Goal: Information Seeking & Learning: Learn about a topic

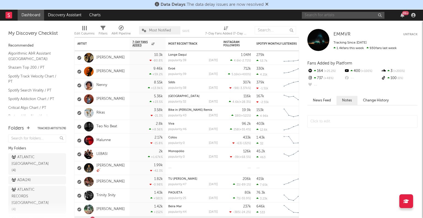
click at [357, 15] on input "text" at bounding box center [343, 15] width 83 height 7
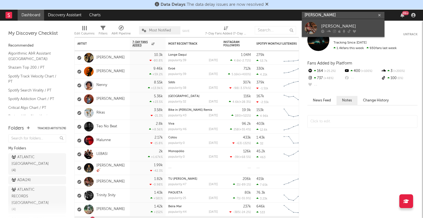
type input "irina barros"
click at [339, 25] on div "[PERSON_NAME]" at bounding box center [351, 26] width 61 height 7
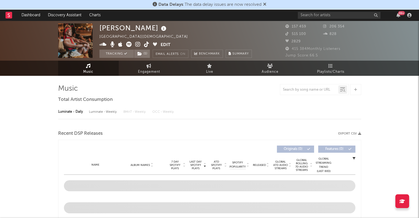
select select "6m"
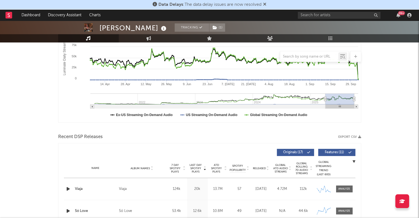
scroll to position [189, 0]
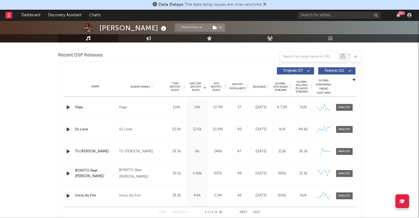
click at [342, 153] on div at bounding box center [345, 151] width 12 height 4
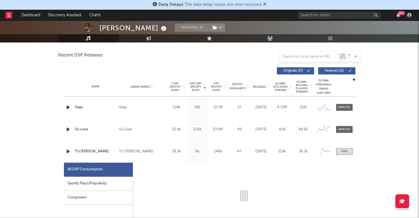
click at [95, 185] on div "Spotify Plays/Popularity" at bounding box center [98, 184] width 69 height 14
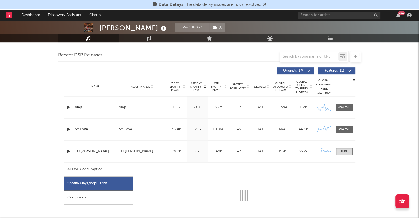
select select "1w"
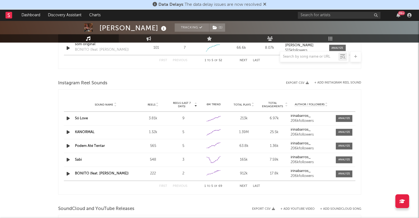
scroll to position [897, 0]
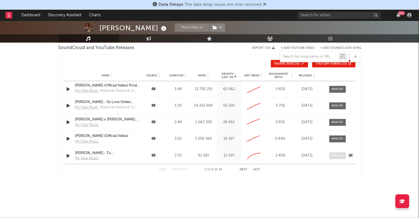
click at [332, 157] on span at bounding box center [337, 155] width 17 height 7
select select "All"
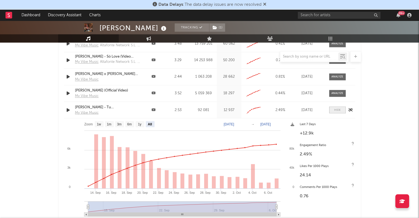
scroll to position [941, 0]
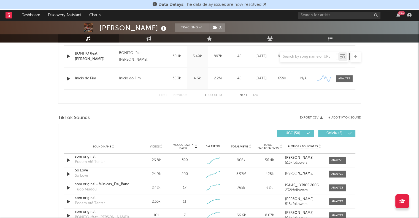
scroll to position [540, 0]
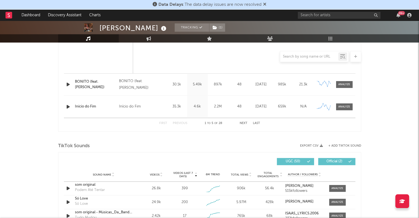
click at [23, 109] on div "Irina Barros Tracking ( 1 ) Portugal | African Edit Tracking ( 1 ) Email Alerts…" at bounding box center [209, 81] width 419 height 1200
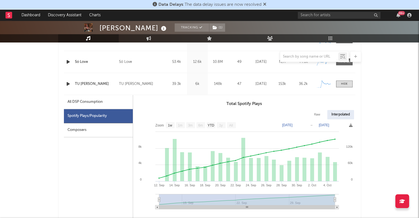
scroll to position [255, 0]
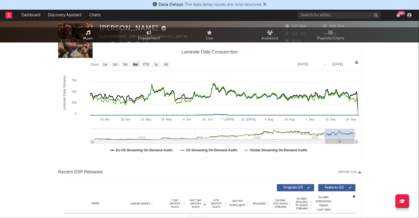
scroll to position [0, 0]
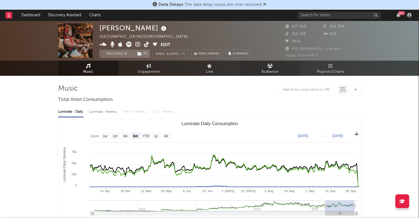
click at [262, 71] on span "Audience" at bounding box center [270, 72] width 17 height 7
